Goal: Task Accomplishment & Management: Manage account settings

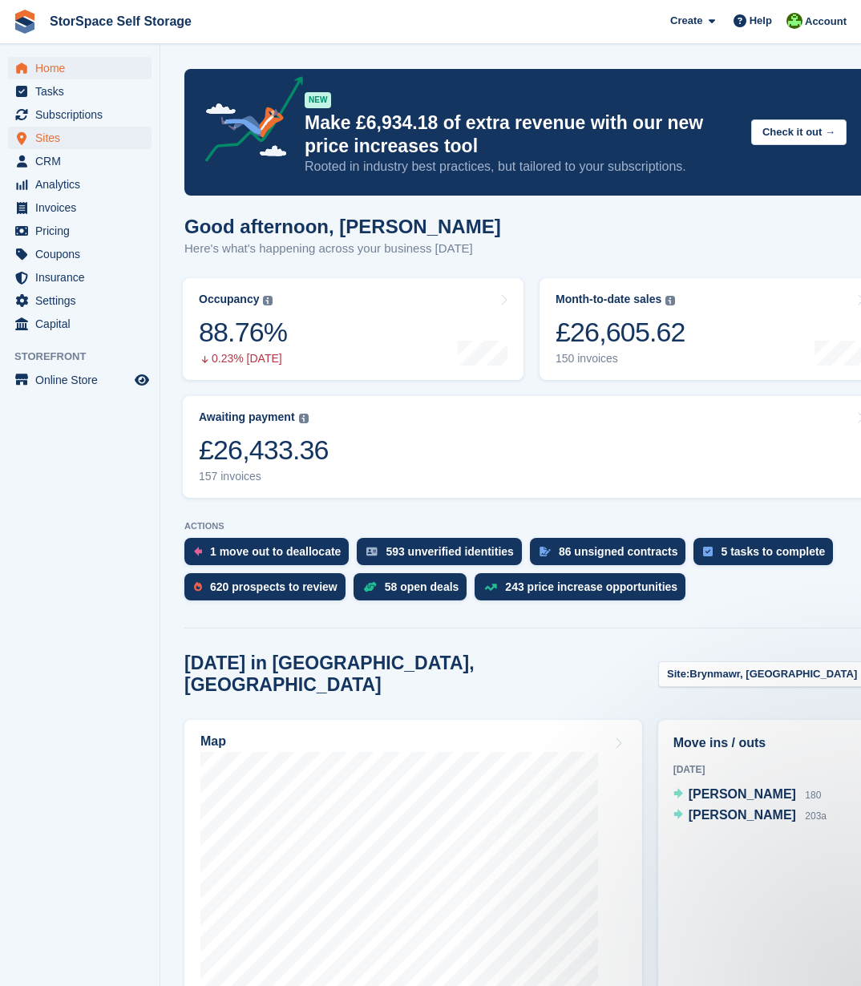
click at [62, 144] on span "Sites" at bounding box center [83, 138] width 96 height 22
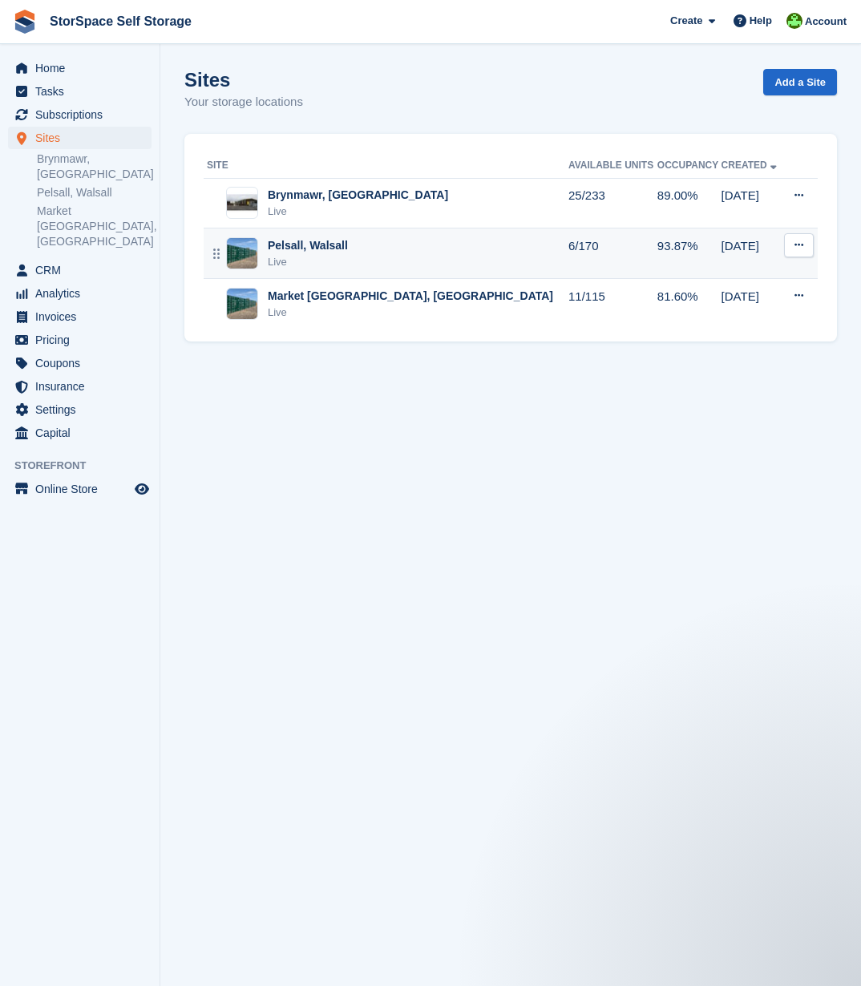
click at [384, 247] on div "Pelsall, Walsall Live" at bounding box center [388, 253] width 362 height 33
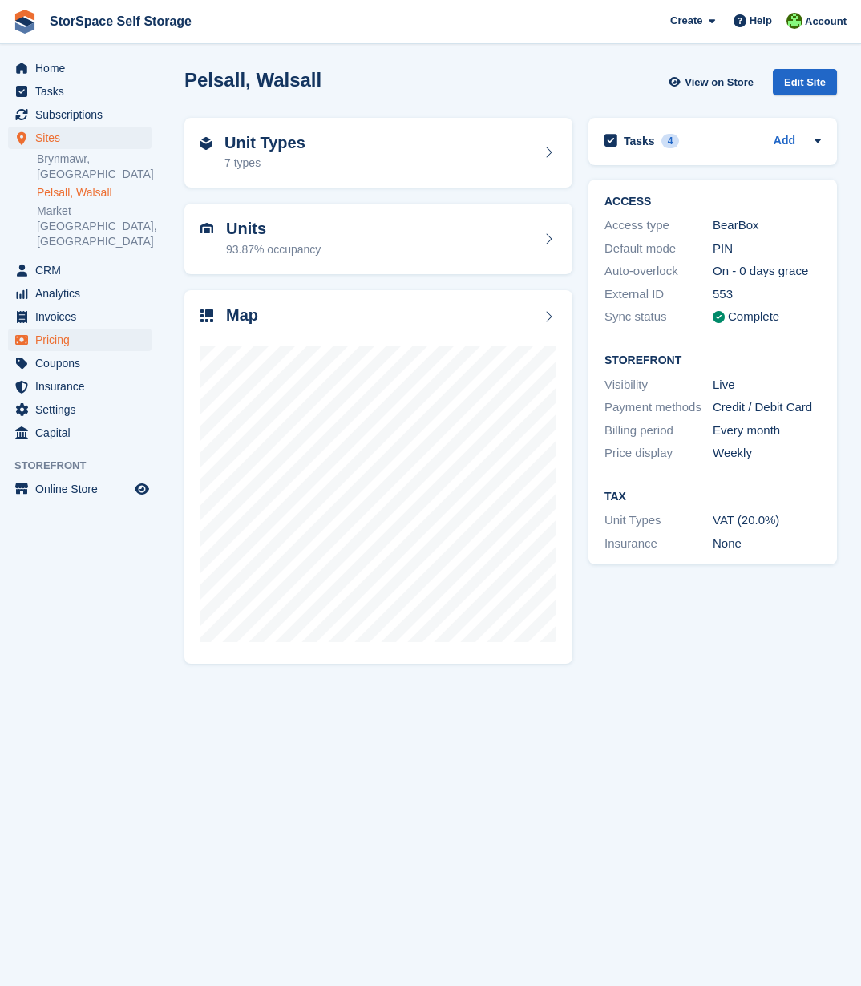
click at [61, 329] on span "Pricing" at bounding box center [83, 340] width 96 height 22
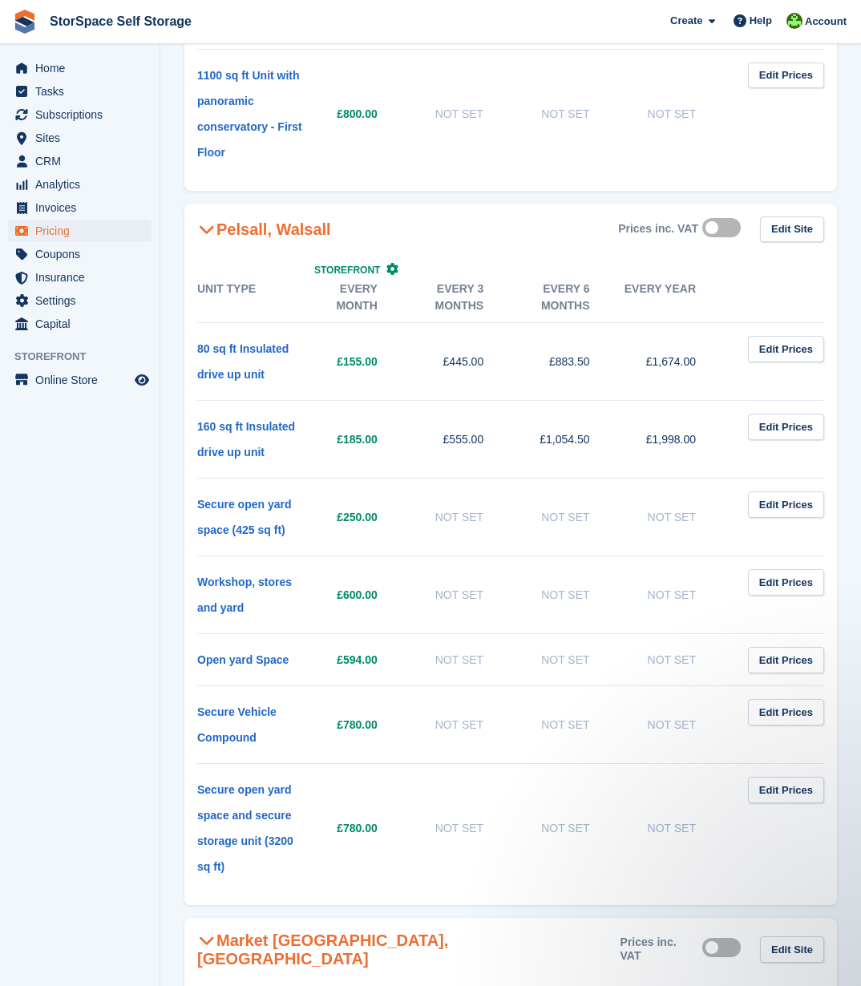
scroll to position [2662, 0]
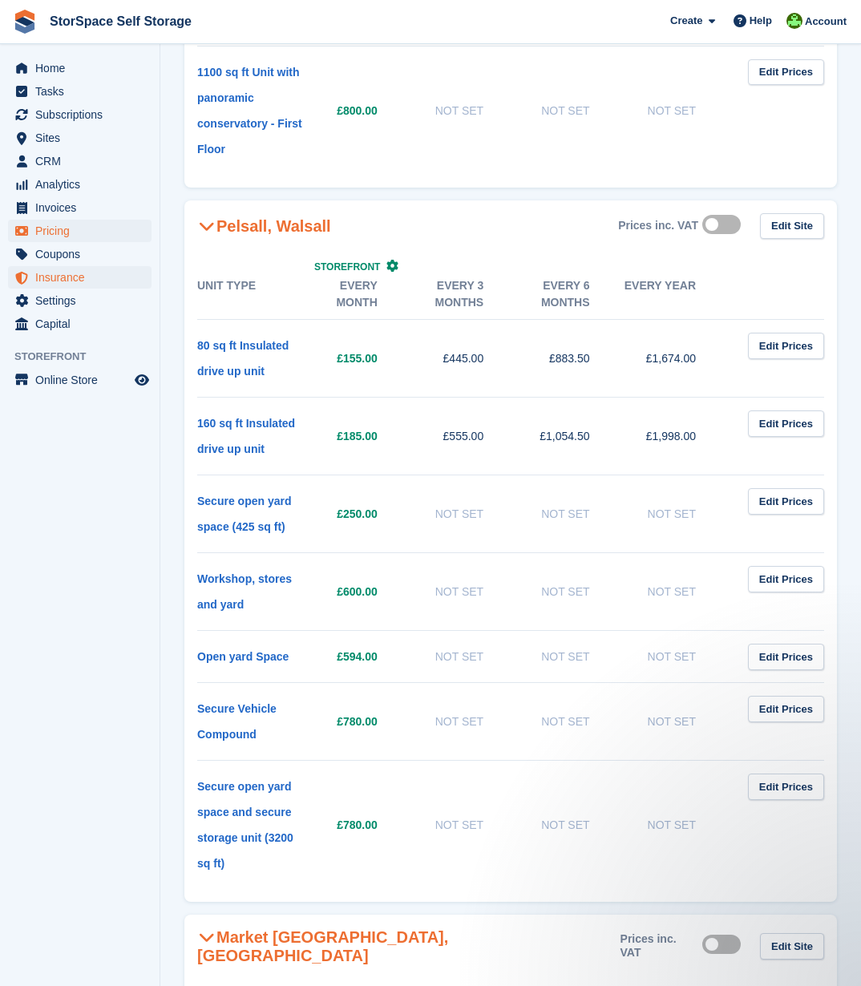
click at [85, 273] on span "Insurance" at bounding box center [83, 277] width 96 height 22
